Goal: Obtain resource: Download file/media

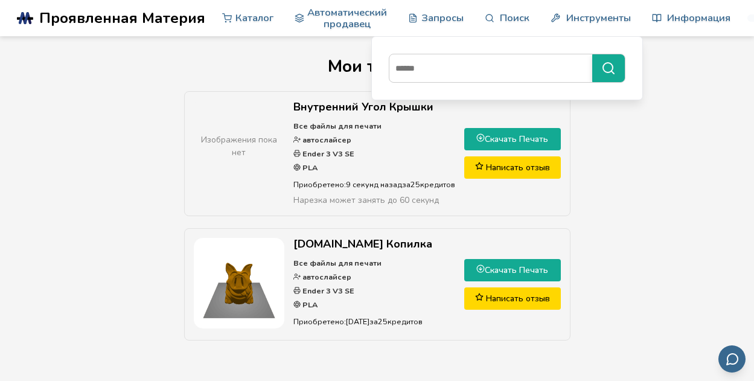
click at [499, 133] on link "Скачать Печать" at bounding box center [512, 139] width 97 height 22
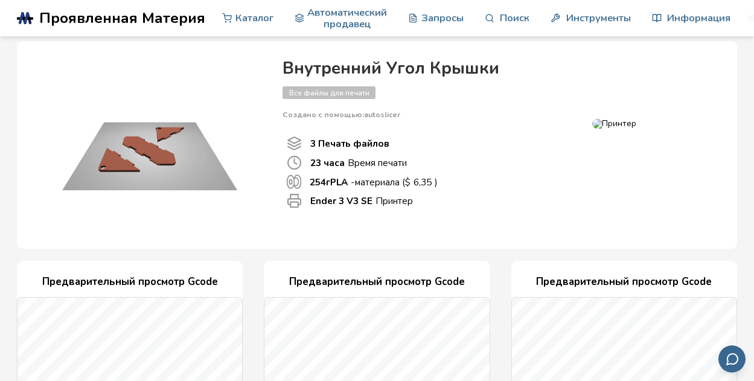
scroll to position [52, 0]
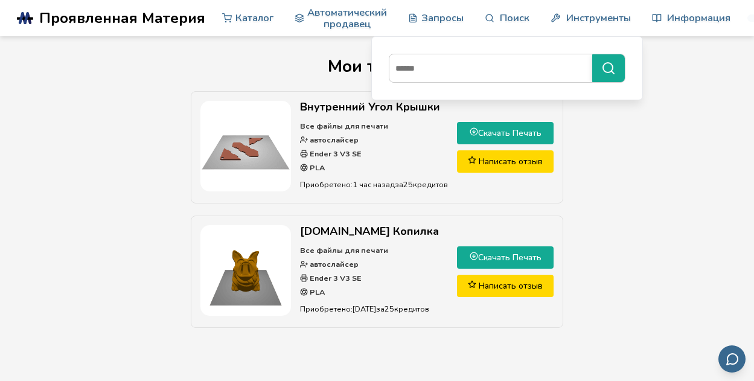
click at [251, 54] on section "Мои товары Внутренний Угол Крышки Все файлы для печати автослайсер Ender 3 V3 S…" at bounding box center [377, 192] width 754 height 313
